Goal: Task Accomplishment & Management: Complete application form

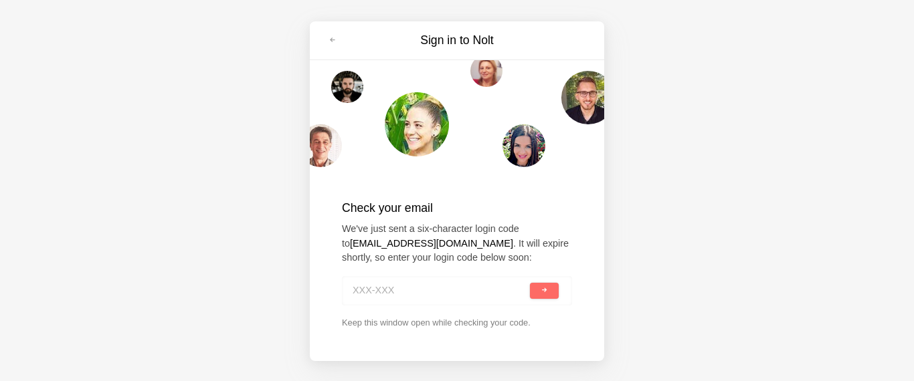
paste input "KVV-TYB"
type input "KVV-TYB"
click at [530, 283] on button "submit" at bounding box center [544, 291] width 29 height 16
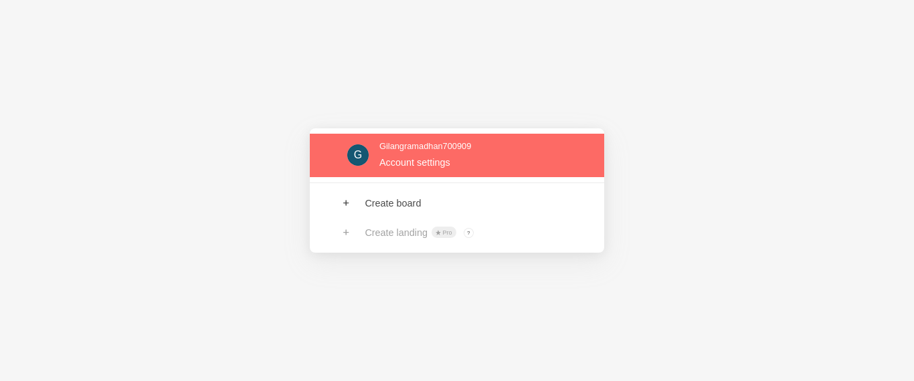
click at [469, 167] on link at bounding box center [457, 155] width 294 height 43
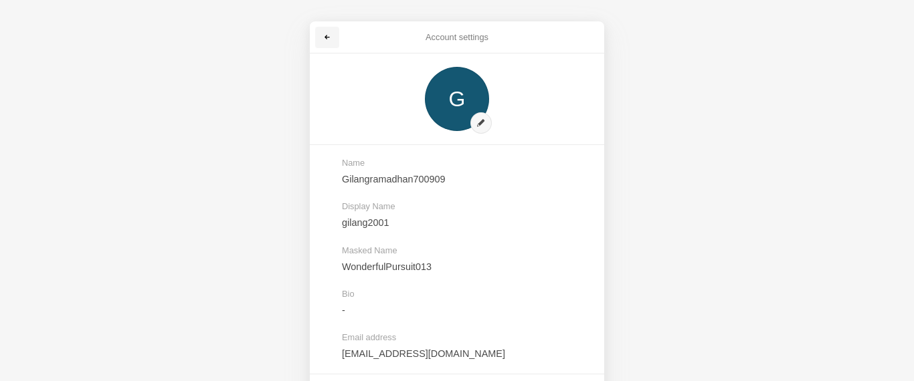
click at [328, 38] on span at bounding box center [327, 37] width 8 height 8
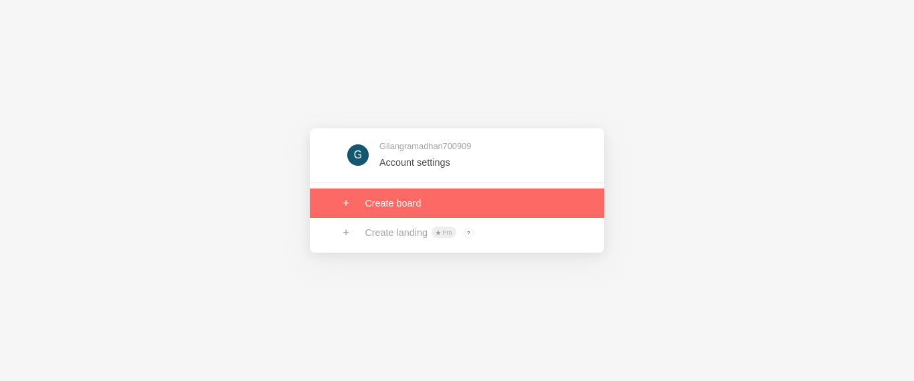
click at [431, 211] on link at bounding box center [457, 203] width 294 height 29
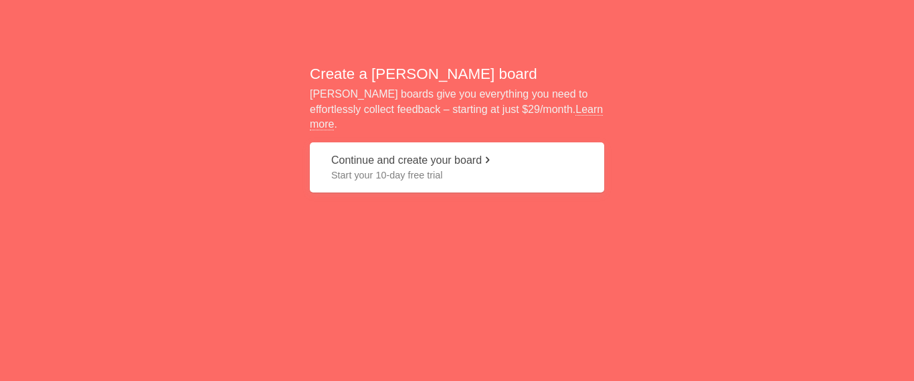
click at [472, 158] on button "Continue and create your board Start your 10-day free trial" at bounding box center [457, 167] width 294 height 50
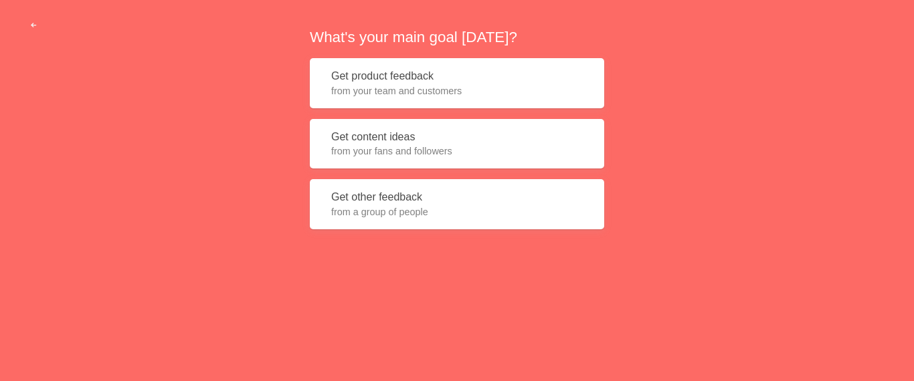
click at [455, 102] on button "Get product feedback from your team and customers" at bounding box center [457, 83] width 294 height 50
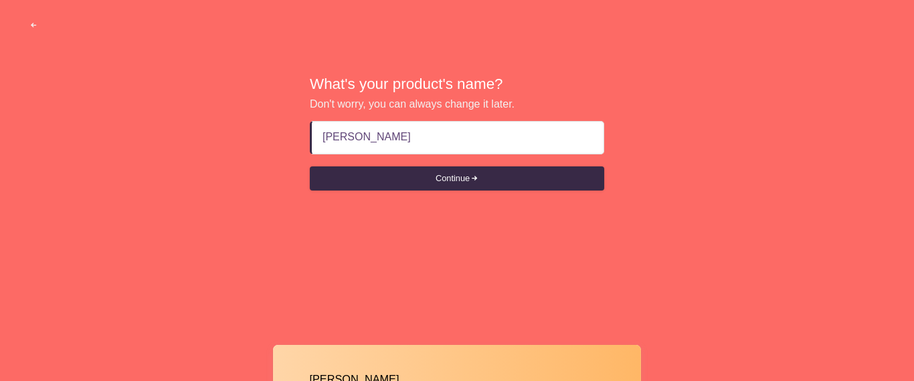
type input "kristall"
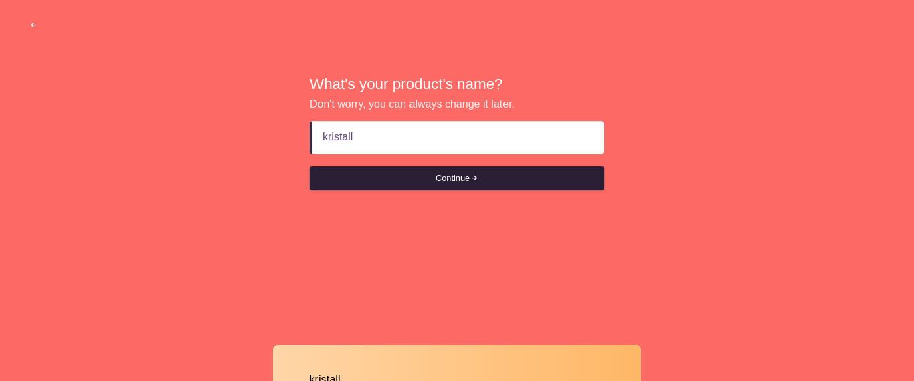
click at [437, 186] on button "Continue" at bounding box center [457, 179] width 294 height 24
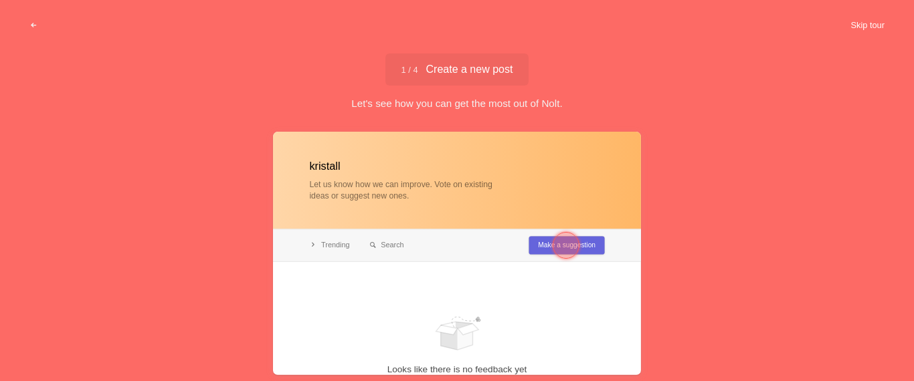
click at [867, 26] on button "Skip tour" at bounding box center [867, 25] width 66 height 24
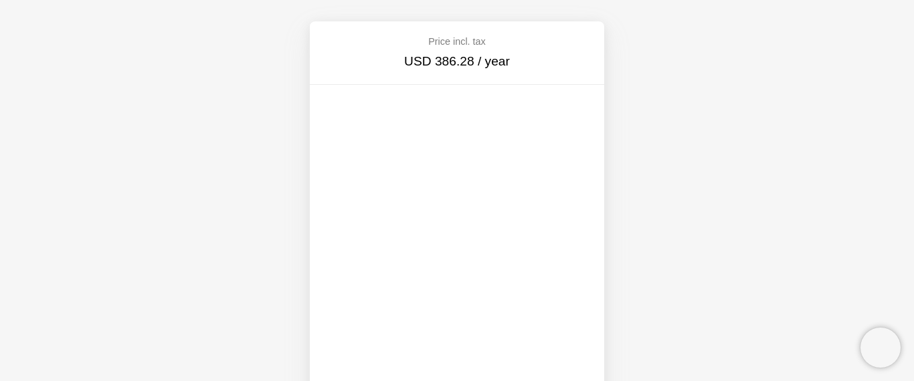
click at [584, 215] on div at bounding box center [457, 333] width 294 height 486
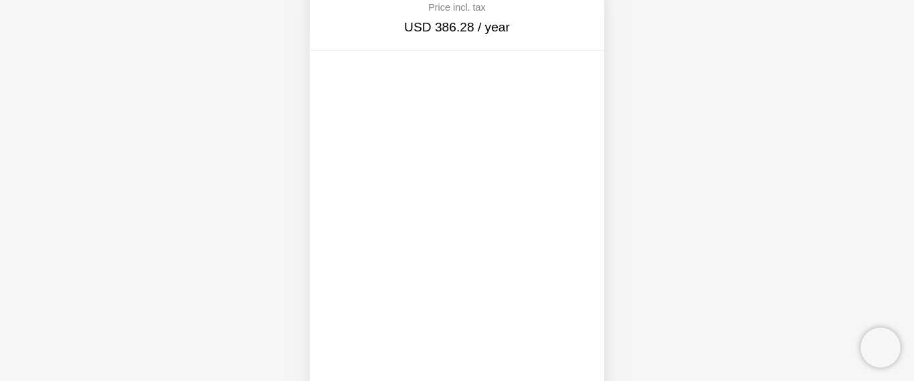
scroll to position [68, 0]
click at [596, 148] on div at bounding box center [457, 265] width 294 height 486
